Goal: Task Accomplishment & Management: Manage account settings

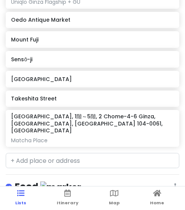
scroll to position [266, 0]
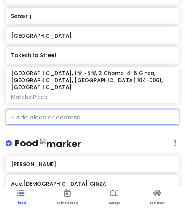
click at [65, 110] on input "text" at bounding box center [92, 117] width 173 height 15
paste input "Esperanto"
type input "Esperanto"
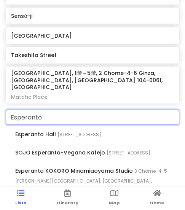
scroll to position [304, 0]
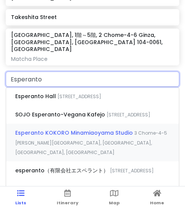
click at [116, 149] on div "Esperanto KOKORO Minamiaoyama Studio 3 Chome-4-5 Minami-Aoyama, [GEOGRAPHIC_DAT…" at bounding box center [92, 143] width 173 height 38
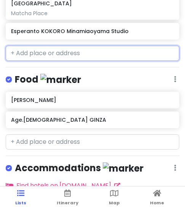
scroll to position [362, 0]
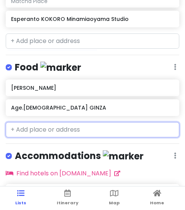
click at [56, 122] on input "text" at bounding box center [92, 129] width 173 height 15
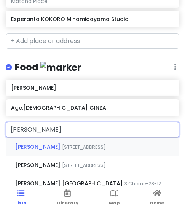
type input "[PERSON_NAME]"
click at [93, 141] on div "[PERSON_NAME] [STREET_ADDRESS]" at bounding box center [92, 147] width 173 height 18
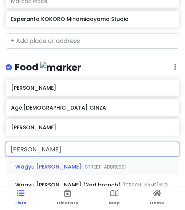
type input "wagyu ichinoya"
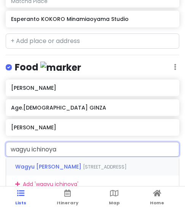
click at [54, 163] on span "Wagyu [PERSON_NAME]" at bounding box center [49, 167] width 68 height 8
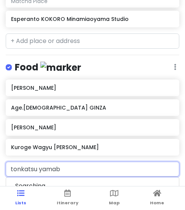
type input "tonkatsu yamabe"
click at [51, 182] on span "Tonkatsu Yamabe" at bounding box center [41, 186] width 52 height 8
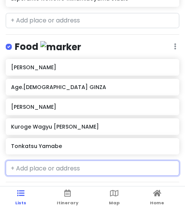
scroll to position [400, 0]
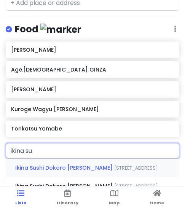
type input "ikina sus"
click at [55, 159] on div "Ikina Sushi Dokoro Abe [STREET_ADDRESS]" at bounding box center [92, 168] width 173 height 18
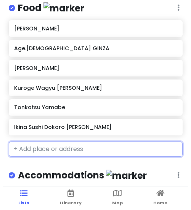
scroll to position [438, 0]
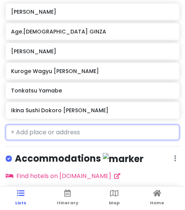
click at [124, 105] on div "Ikina Sushi Dokoro [PERSON_NAME]" at bounding box center [92, 110] width 162 height 11
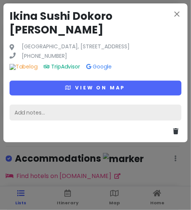
click at [117, 118] on div "Add notes..." at bounding box center [96, 113] width 172 height 16
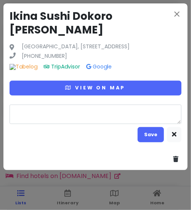
type textarea "x"
type textarea "c"
type textarea "x"
type textarea "ch"
type textarea "x"
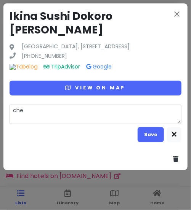
type textarea "chea"
type textarea "x"
type textarea "cheap"
type textarea "x"
type textarea "cheap"
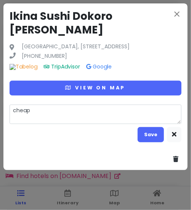
type textarea "x"
type textarea "cheap 3"
type textarea "x"
type textarea "cheap 35"
type textarea "x"
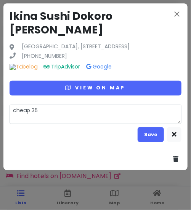
type textarea "cheap 3"
type textarea "x"
type textarea "cheap"
type textarea "x"
type textarea "cheap $"
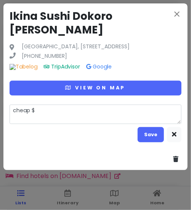
type textarea "x"
type textarea "cheap $3"
type textarea "x"
type textarea "cheap $35"
type textarea "x"
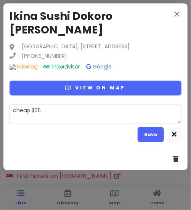
type textarea "cheap $35"
type textarea "x"
type textarea "cheap $35 o"
type textarea "x"
type textarea "cheap $35 on"
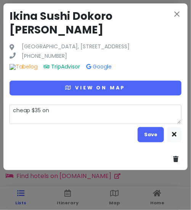
type textarea "x"
type textarea "cheap $35 onl"
type textarea "x"
type textarea "cheap $35 only"
type textarea "x"
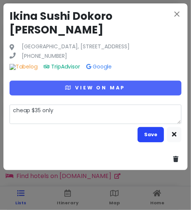
type textarea "cheap $35 only"
click at [141, 138] on button "Save" at bounding box center [150, 134] width 26 height 15
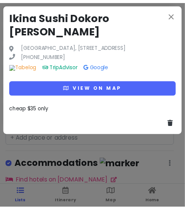
scroll to position [444, 0]
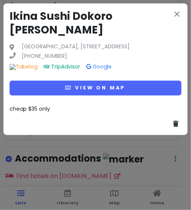
click at [144, 152] on div "close Ikina Sushi [GEOGRAPHIC_DATA], [STREET_ADDRESS] [PHONE_NUMBER] Tabelog Tr…" at bounding box center [95, 105] width 191 height 210
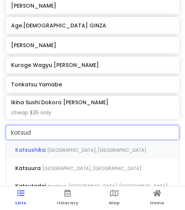
type input "katsudo"
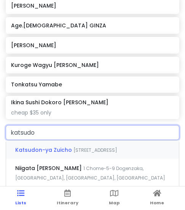
click at [107, 147] on span "[STREET_ADDRESS]" at bounding box center [95, 150] width 44 height 6
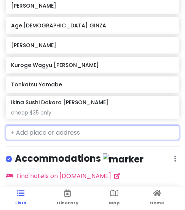
scroll to position [464, 0]
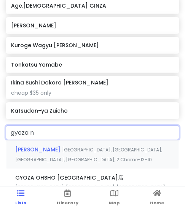
type input "gyoza no"
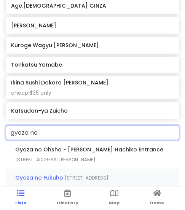
click at [71, 176] on div "Gyoza [STREET_ADDRESS]" at bounding box center [92, 177] width 173 height 18
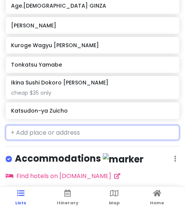
scroll to position [484, 0]
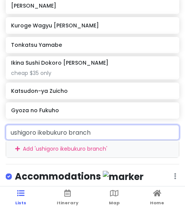
type input "ushigoro ikebukuro branch"
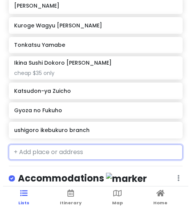
scroll to position [504, 0]
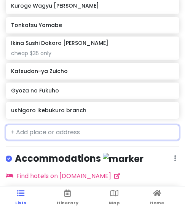
click at [98, 107] on h6 "ushigoro ikebukuro branch" at bounding box center [92, 110] width 162 height 7
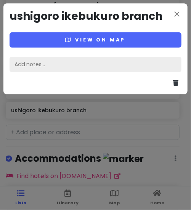
click at [106, 69] on div "Add notes..." at bounding box center [96, 65] width 172 height 16
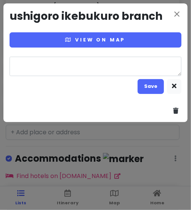
type textarea "x"
type textarea "s"
type textarea "x"
type textarea "su"
type textarea "x"
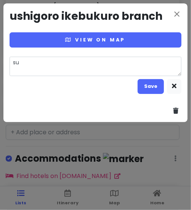
type textarea "sup"
type textarea "x"
type textarea "supe"
type textarea "x"
type textarea "super"
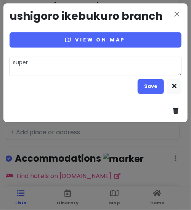
type textarea "x"
type textarea "super"
type textarea "x"
type textarea "super n"
type textarea "x"
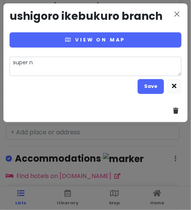
type textarea "super ni"
type textarea "x"
type textarea "super nic"
type textarea "x"
type textarea "super nice"
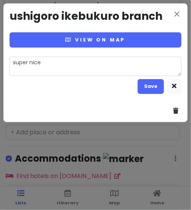
type textarea "x"
type textarea "super nice"
type textarea "x"
type textarea "super nice b"
type textarea "x"
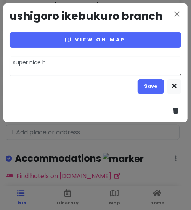
type textarea "super nice be"
type textarea "x"
type textarea "super nice bee"
type textarea "x"
type textarea "super nice beef"
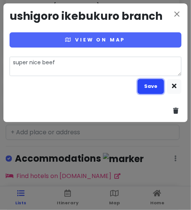
click at [146, 79] on button "Save" at bounding box center [150, 86] width 26 height 15
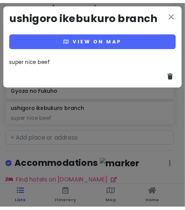
scroll to position [510, 0]
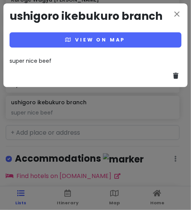
click at [138, 118] on div "close ushigoro ikebukuro branch View on map super nice beef" at bounding box center [95, 105] width 191 height 210
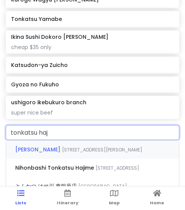
type input "tonkatsu haji"
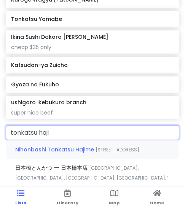
click at [92, 145] on div "Nihonbashi Tonkatsu [PERSON_NAME] [STREET_ADDRESS]" at bounding box center [92, 149] width 173 height 18
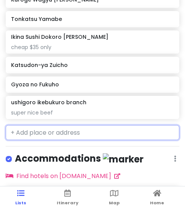
scroll to position [529, 0]
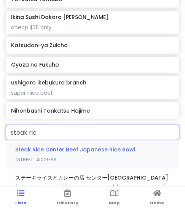
type input "steak rice"
click at [82, 146] on span "Steak Rice Center Beef Japanese Rice Bowl" at bounding box center [75, 150] width 120 height 8
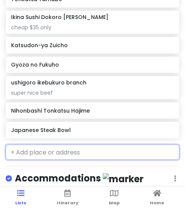
scroll to position [549, 0]
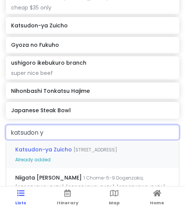
type input "katsudon ya"
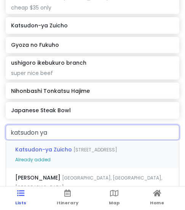
click at [96, 146] on span "[STREET_ADDRESS]" at bounding box center [95, 149] width 44 height 6
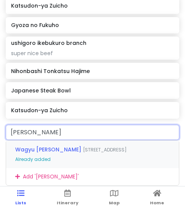
type input "wagyu ichinoya"
click at [79, 146] on span "Wagyu [PERSON_NAME]" at bounding box center [49, 150] width 68 height 8
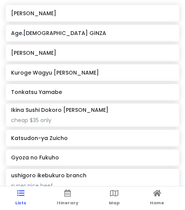
scroll to position [399, 0]
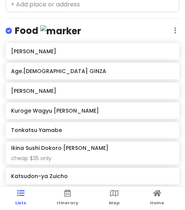
click at [111, 107] on h6 "Kuroge Wagyu [PERSON_NAME]" at bounding box center [92, 110] width 162 height 7
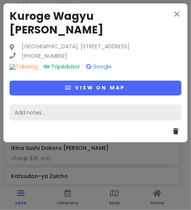
click at [94, 119] on div "Add notes..." at bounding box center [96, 113] width 172 height 16
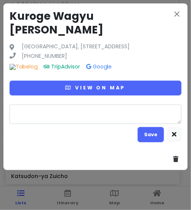
type textarea "x"
type textarea "M"
type textarea "x"
type textarea "MU"
type textarea "x"
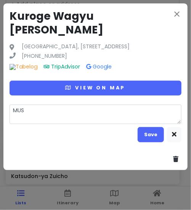
type textarea "MUSR"
type textarea "x"
type textarea "MUSR"
type textarea "x"
type textarea "MUSR"
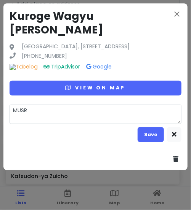
type textarea "x"
type textarea "MUS"
type textarea "x"
type textarea "MUST"
type textarea "x"
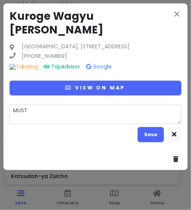
type textarea "MUST"
type textarea "x"
type textarea "MUST G"
type textarea "x"
type textarea "MUST GO"
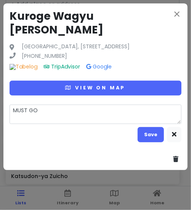
type textarea "x"
type textarea "MUST GO"
type textarea "x"
type textarea "MUST GO M"
type textarea "x"
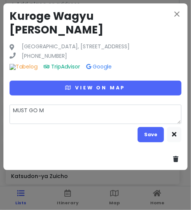
type textarea "MUST GO MY"
type textarea "x"
type textarea "MUST GO MY"
type textarea "x"
type textarea "MUST GO MY B"
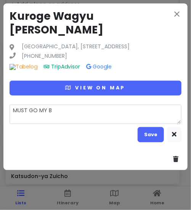
type textarea "x"
type textarea "MUST GO MY BE"
type textarea "x"
type textarea "MUST GO MY BEE"
type textarea "x"
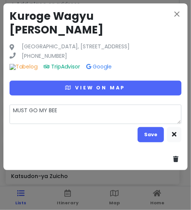
type textarea "MUST GO MY BEEF"
type textarea "x"
type textarea "MUST GO MY BEEF"
click at [156, 139] on button "Save" at bounding box center [150, 134] width 26 height 15
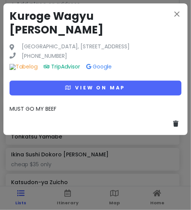
click at [48, 135] on div "close Kuroge Wagyu Ichinoya Asakusa Japan, [STREET_ADDRESS] [PHONE_NUMBER] Tabe…" at bounding box center [95, 69] width 184 height 132
click at [78, 164] on div "close Kuroge Wagyu Ichinoya Asakusa Japan, [STREET_ADDRESS] [PHONE_NUMBER] Tabe…" at bounding box center [95, 105] width 191 height 210
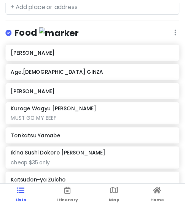
scroll to position [613, 0]
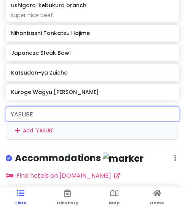
type input "[PERSON_NAME]"
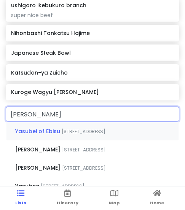
click at [89, 122] on div "[PERSON_NAME] of [STREET_ADDRESS]" at bounding box center [92, 131] width 173 height 18
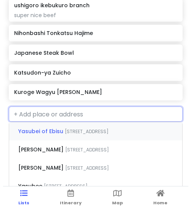
scroll to position [633, 0]
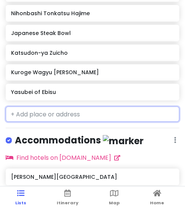
click at [89, 87] on div "Yasubei of Ebisu" at bounding box center [92, 92] width 162 height 11
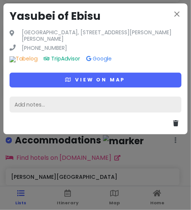
click at [79, 105] on div "Add notes..." at bounding box center [96, 105] width 172 height 16
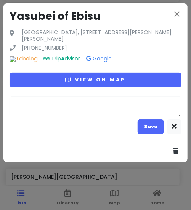
type textarea "x"
type textarea "M"
type textarea "x"
type textarea "MU"
type textarea "x"
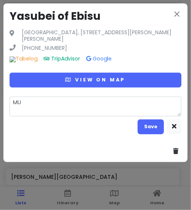
type textarea "MUS"
type textarea "x"
type textarea "MUST"
type textarea "x"
type textarea "MUST"
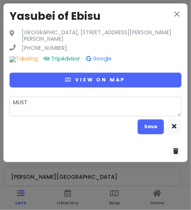
type textarea "x"
type textarea "MUST M"
type textarea "x"
type textarea "MUST MU"
type textarea "x"
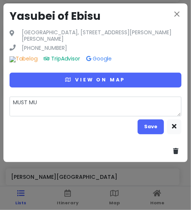
type textarea "MUST MUS"
type textarea "x"
type textarea "MUST MUST"
type textarea "x"
type textarea "MUST MUS"
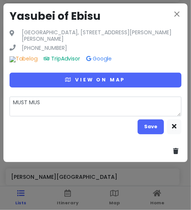
type textarea "x"
type textarea "MUST MU"
type textarea "x"
type textarea "MUST M"
type textarea "x"
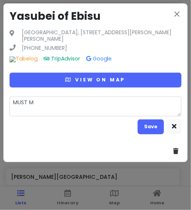
type textarea "MUST"
type textarea "x"
type textarea "MUST A"
type textarea "x"
type textarea "MUST AL"
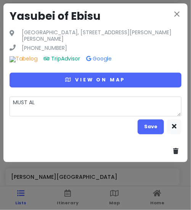
type textarea "x"
type textarea "MUST ALS"
type textarea "x"
type textarea "MUST ALSO"
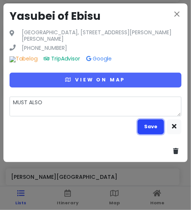
click at [148, 127] on button "Save" at bounding box center [150, 126] width 26 height 15
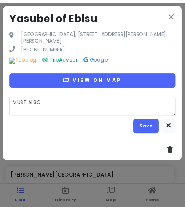
scroll to position [639, 0]
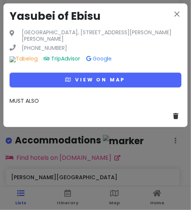
click at [97, 149] on div "close [PERSON_NAME] of Ebisu Japan, [STREET_ADDRESS][PERSON_NAME][PERSON_NAME] …" at bounding box center [95, 105] width 191 height 210
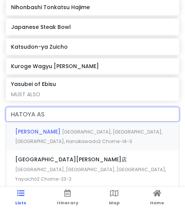
type input "HATOYA ASA"
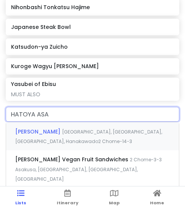
click at [69, 131] on div "[PERSON_NAME] [GEOGRAPHIC_DATA], [GEOGRAPHIC_DATA], [GEOGRAPHIC_DATA], Hanakawa…" at bounding box center [92, 136] width 173 height 28
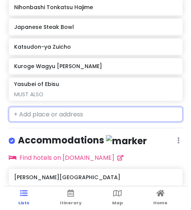
scroll to position [659, 0]
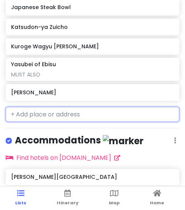
click at [87, 89] on h6 "[PERSON_NAME]" at bounding box center [92, 92] width 162 height 7
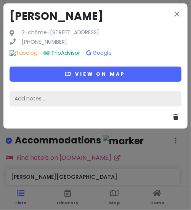
click at [82, 104] on div "Add notes..." at bounding box center [96, 99] width 172 height 16
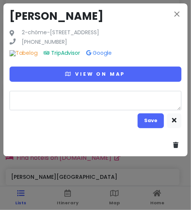
type textarea "x"
type textarea "M"
type textarea "x"
type textarea "MA"
type textarea "x"
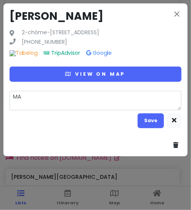
type textarea "MAT"
type textarea "x"
type textarea "MATC"
type textarea "x"
type textarea "MATCH"
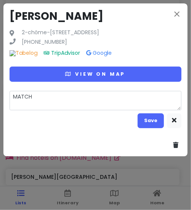
type textarea "x"
type textarea "MATCHA"
type textarea "x"
type textarea "MATCHA"
type textarea "x"
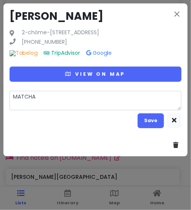
type textarea "MATCHA F"
type textarea "x"
type textarea "MATCHA FI"
type textarea "x"
type textarea "MATCHA FIX"
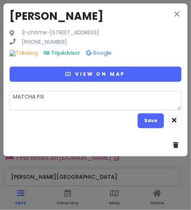
type textarea "x"
type textarea "MATCHA FIX"
click at [155, 128] on button "Save" at bounding box center [150, 120] width 26 height 15
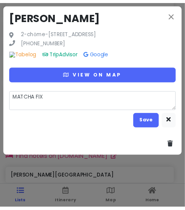
scroll to position [665, 0]
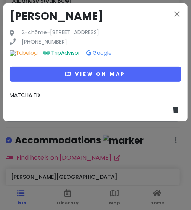
click at [79, 139] on div "close [PERSON_NAME] 2-chōme-[STREET_ADDRESS] [PHONE_NUMBER] Tabelog TripAdvisor…" at bounding box center [95, 105] width 191 height 210
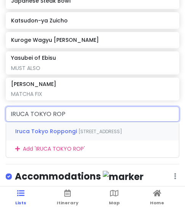
type input "IRUCA TOKYO ROPP"
click at [112, 133] on div "Iruca [STREET_ADDRESS]" at bounding box center [92, 131] width 173 height 18
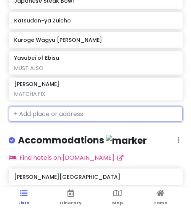
scroll to position [685, 0]
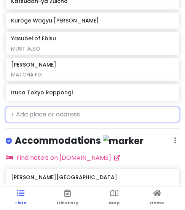
click at [107, 87] on div "Iruca Tokyo Roppongi" at bounding box center [92, 92] width 162 height 11
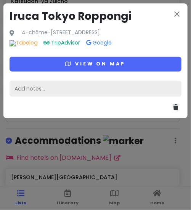
click at [97, 94] on div "Add notes..." at bounding box center [96, 89] width 172 height 16
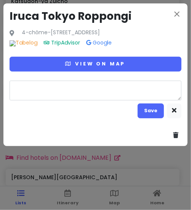
type textarea "x"
type textarea "M"
type textarea "x"
type textarea "MI"
type textarea "x"
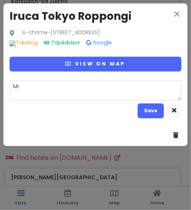
type textarea "MIC"
type textarea "x"
type textarea "MICH"
type textarea "x"
type textarea "MICHE"
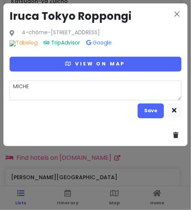
type textarea "x"
type textarea "[PERSON_NAME]"
type textarea "x"
type textarea "MICHELL"
type textarea "x"
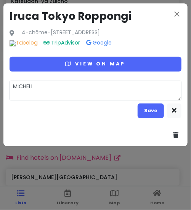
type textarea "[PERSON_NAME]"
type textarea "x"
type textarea "MICHELLIN"
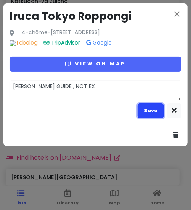
click at [149, 117] on button "Save" at bounding box center [150, 110] width 26 height 15
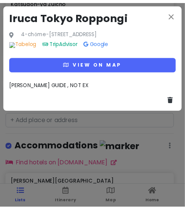
scroll to position [691, 0]
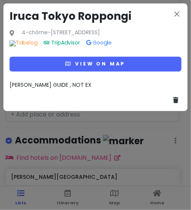
click at [104, 130] on div "close Iruca Tokyo Roppongi 4-chōme-[STREET_ADDRESS] Tabelog TripAdvisor Google …" at bounding box center [95, 105] width 191 height 210
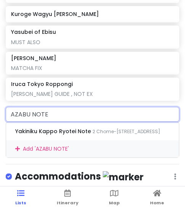
drag, startPoint x: 79, startPoint y: 101, endPoint x: -7, endPoint y: 101, distance: 85.6
click at [0, 101] on html "Sign up to easily get back to this trip [GEOGRAPHIC_DATA] Trip Private Change D…" at bounding box center [92, 116] width 185 height 233
click at [64, 111] on input "AZABU NOTE" at bounding box center [92, 114] width 173 height 15
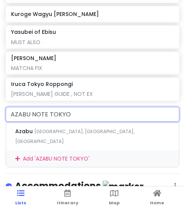
click at [59, 150] on div "Add ' AZABU NOTE [GEOGRAPHIC_DATA] '" at bounding box center [92, 158] width 173 height 17
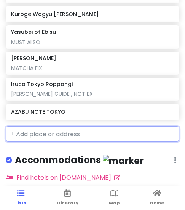
scroll to position [711, 0]
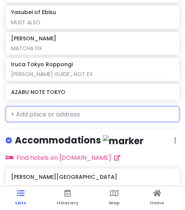
click at [58, 87] on div "AZABU NOTE TOKYO" at bounding box center [92, 92] width 162 height 11
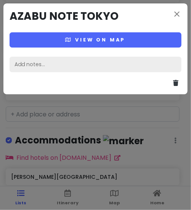
click at [76, 62] on div "Add notes..." at bounding box center [96, 65] width 172 height 16
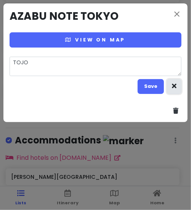
click at [174, 90] on button "button" at bounding box center [174, 86] width 14 height 15
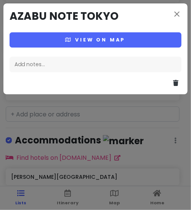
click at [157, 32] on div "close AZABU NOTE TOKYO View on map Add notes..." at bounding box center [95, 48] width 184 height 91
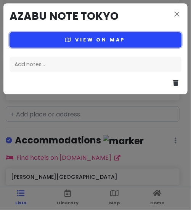
click at [156, 40] on button "View on map" at bounding box center [96, 39] width 172 height 15
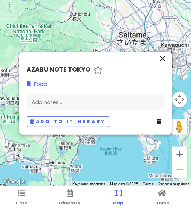
click at [164, 122] on div "AZABU NOTE TOKYO Food Add notes... Add to itinerary" at bounding box center [95, 98] width 143 height 64
click at [159, 123] on icon at bounding box center [158, 121] width 5 height 5
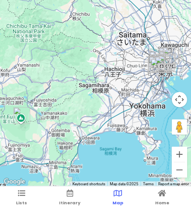
click at [30, 199] on ul "Lists Itinerary Map Home" at bounding box center [95, 198] width 191 height 24
click at [8, 191] on ul "Lists Itinerary Map Home" at bounding box center [95, 198] width 191 height 24
click at [18, 191] on icon at bounding box center [21, 193] width 7 height 5
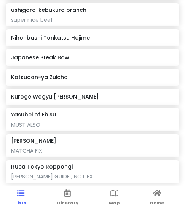
scroll to position [646, 0]
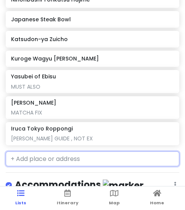
click at [78, 151] on input "text" at bounding box center [92, 158] width 173 height 15
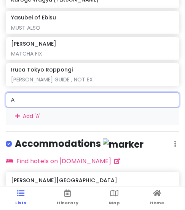
scroll to position [723, 0]
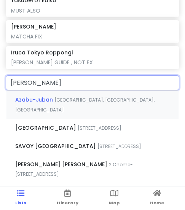
click at [127, 94] on div "Azabu-Jūban [GEOGRAPHIC_DATA], [GEOGRAPHIC_DATA], [GEOGRAPHIC_DATA]" at bounding box center [92, 105] width 173 height 28
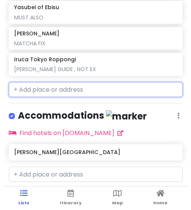
scroll to position [725, 0]
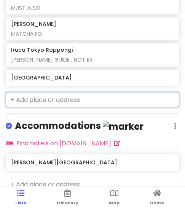
click at [100, 74] on h6 "[GEOGRAPHIC_DATA]" at bounding box center [92, 77] width 162 height 7
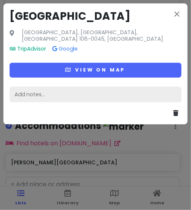
click at [83, 89] on div "Add notes..." at bounding box center [96, 95] width 172 height 16
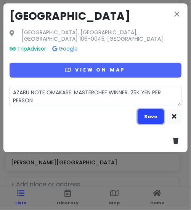
click at [157, 113] on button "Save" at bounding box center [150, 116] width 26 height 15
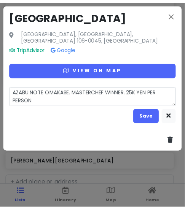
scroll to position [739, 0]
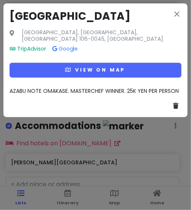
click at [138, 138] on div "close [GEOGRAPHIC_DATA] [GEOGRAPHIC_DATA], [GEOGRAPHIC_DATA], [GEOGRAPHIC_DATA]…" at bounding box center [95, 105] width 191 height 210
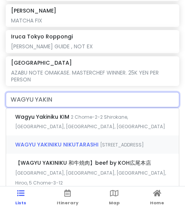
click at [103, 141] on span "[STREET_ADDRESS]" at bounding box center [122, 144] width 44 height 6
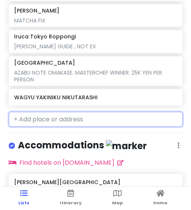
scroll to position [758, 0]
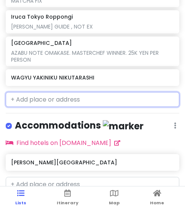
click at [74, 76] on div "WAGYU YAKINIKU NIKUTARASHI" at bounding box center [92, 77] width 173 height 17
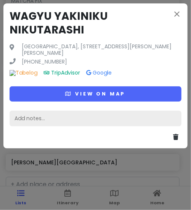
click at [63, 116] on div "Add notes..." at bounding box center [96, 119] width 172 height 16
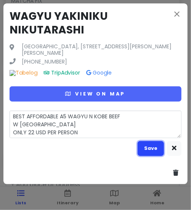
click at [149, 148] on button "Save" at bounding box center [150, 148] width 26 height 15
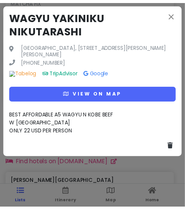
scroll to position [778, 0]
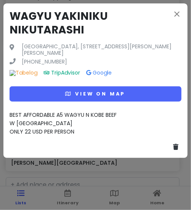
click at [109, 177] on div "close WAGYU YAKINIKU NIKUTARASHI Japan, [STREET_ADDRESS][PERSON_NAME][PERSON_NA…" at bounding box center [95, 105] width 191 height 210
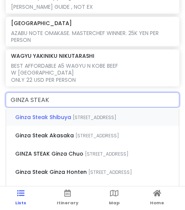
click at [70, 113] on span "Ginza Steak Shibuya" at bounding box center [43, 117] width 57 height 8
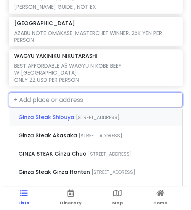
scroll to position [798, 0]
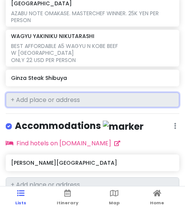
click at [78, 73] on div "Ginza Steak Shibuya" at bounding box center [92, 78] width 162 height 11
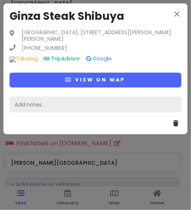
click at [74, 102] on div "Add notes..." at bounding box center [96, 105] width 172 height 16
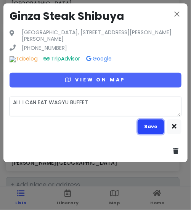
click at [151, 126] on button "Save" at bounding box center [150, 126] width 26 height 15
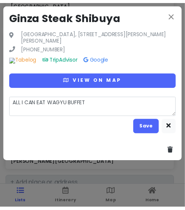
scroll to position [804, 0]
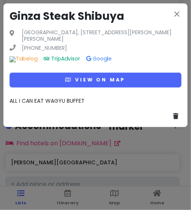
click at [123, 164] on div "close [GEOGRAPHIC_DATA][PERSON_NAME], [STREET_ADDRESS][PERSON_NAME][PERSON_NAME…" at bounding box center [95, 105] width 191 height 210
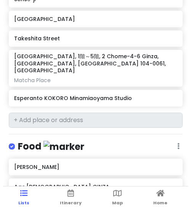
scroll to position [272, 0]
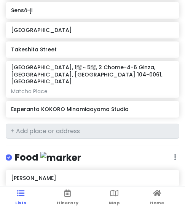
click at [116, 106] on h6 "Esperanto KOKORO Minamiaoyama Studio" at bounding box center [92, 109] width 162 height 7
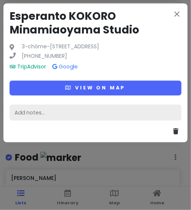
click at [98, 115] on div "Add notes..." at bounding box center [96, 113] width 172 height 16
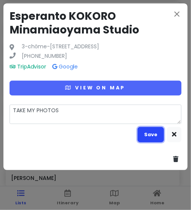
click at [148, 142] on button "Save" at bounding box center [150, 134] width 26 height 15
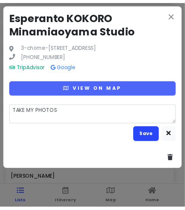
scroll to position [278, 0]
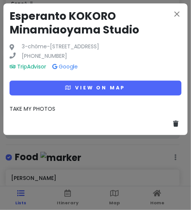
click at [122, 156] on div "close Esperanto KOKORO Minamiaoyama Studio 3-chōme-4-5 Minamiaoyama, [GEOGRAPHI…" at bounding box center [95, 105] width 191 height 210
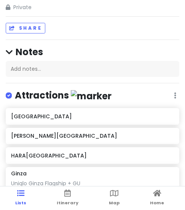
scroll to position [0, 0]
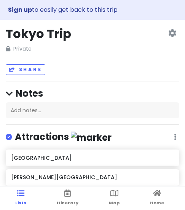
click at [11, 92] on icon at bounding box center [9, 94] width 7 height 8
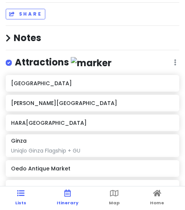
scroll to position [76, 0]
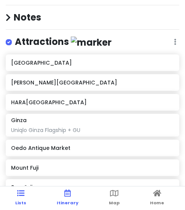
click at [62, 198] on link "Itinerary" at bounding box center [68, 198] width 22 height 24
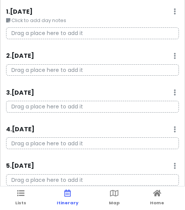
scroll to position [29, 0]
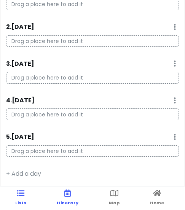
click at [20, 195] on icon at bounding box center [20, 193] width 7 height 5
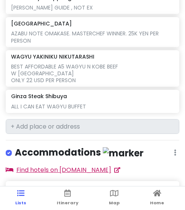
scroll to position [811, 0]
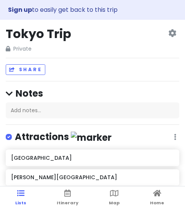
click at [61, 27] on h2 "Tokyo Trip" at bounding box center [38, 34] width 65 height 16
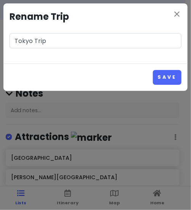
click at [183, 16] on div "close Rename Trip [GEOGRAPHIC_DATA] Trip" at bounding box center [95, 33] width 184 height 60
click at [173, 13] on icon "close" at bounding box center [176, 14] width 9 height 9
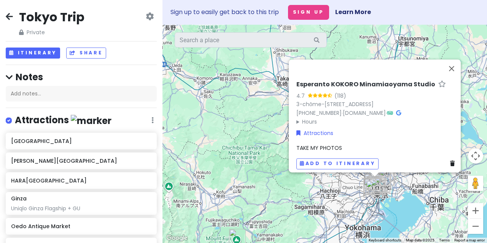
click at [6, 16] on icon at bounding box center [9, 16] width 7 height 6
